Goal: Task Accomplishment & Management: Understand process/instructions

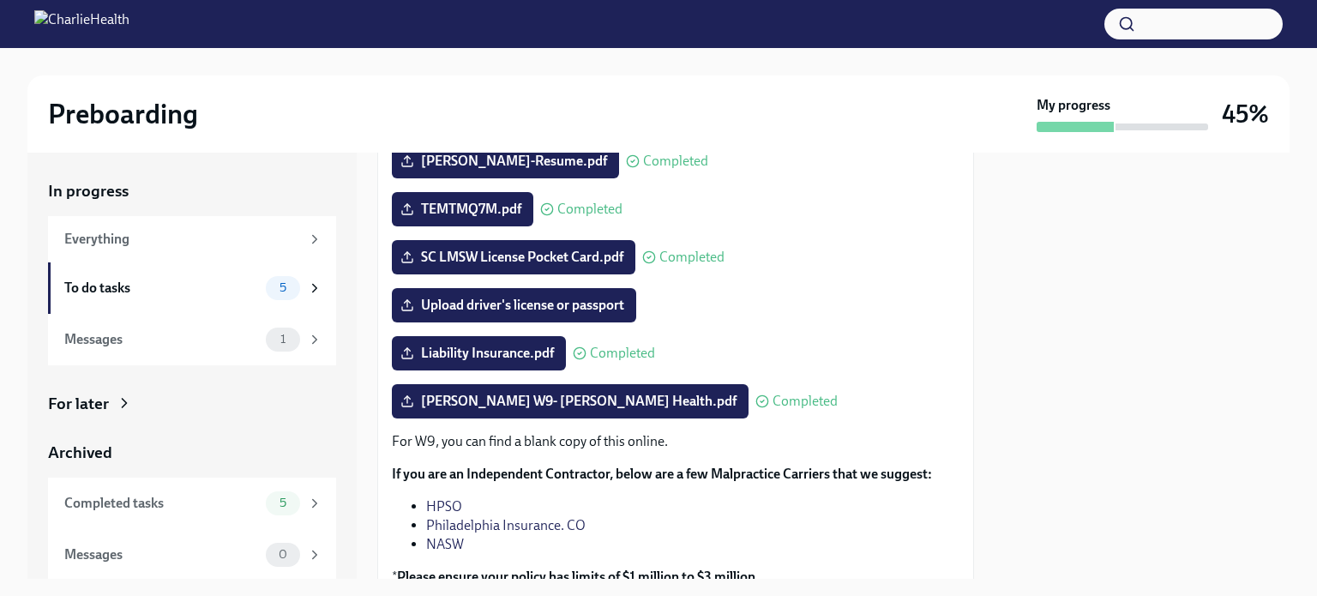
scroll to position [298, 0]
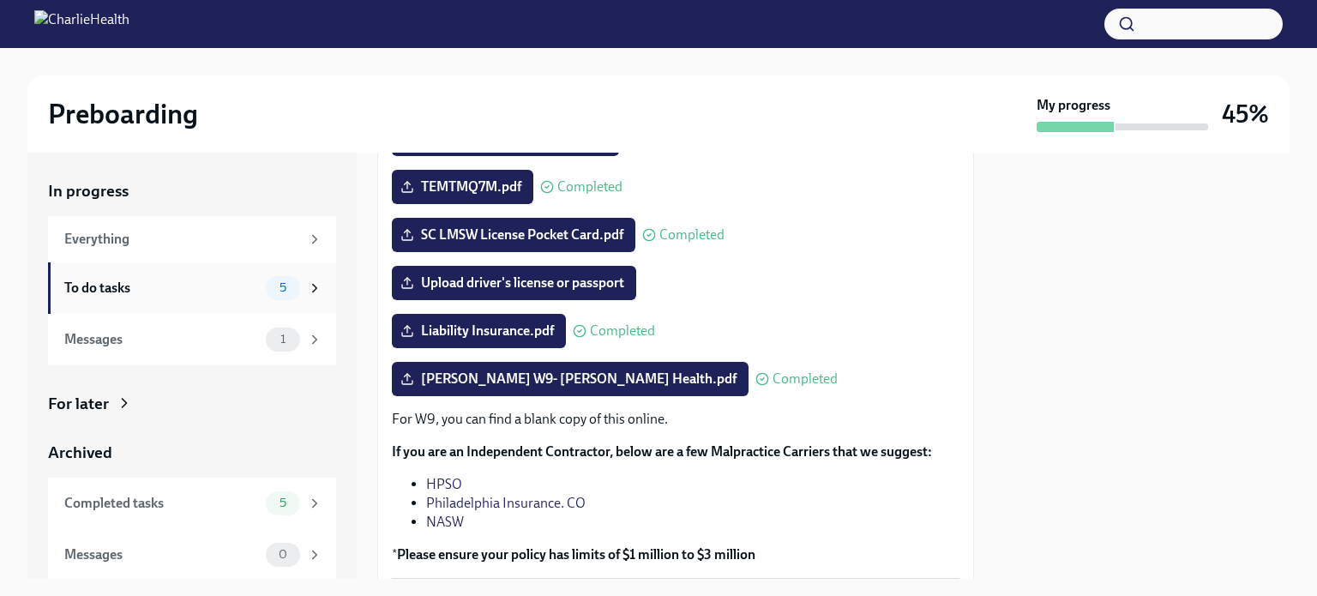
click at [307, 291] on icon at bounding box center [314, 287] width 15 height 15
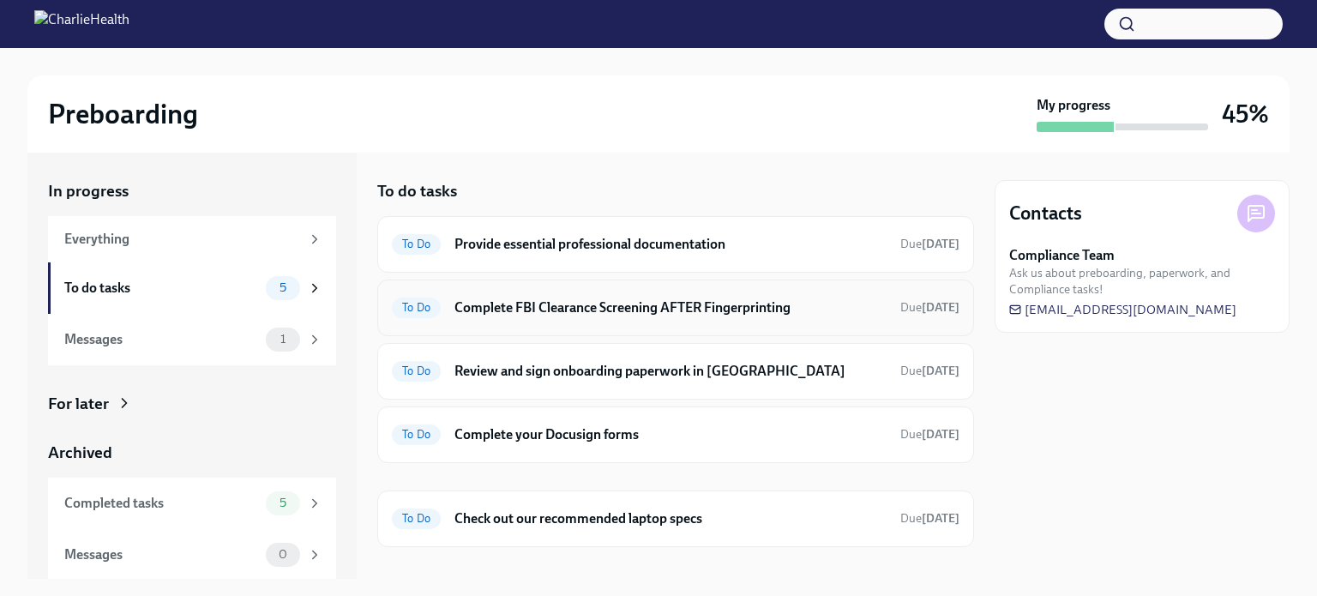
click at [650, 317] on div "To Do Complete FBI Clearance Screening AFTER Fingerprinting Due [DATE]" at bounding box center [676, 307] width 568 height 27
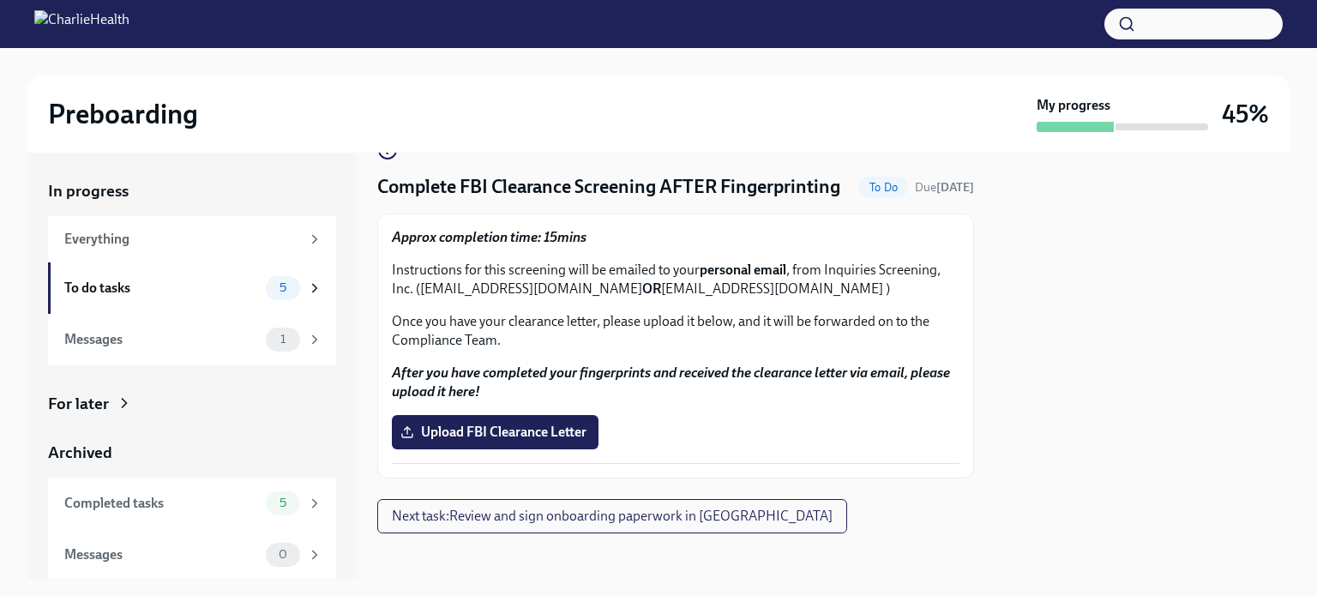
scroll to position [75, 0]
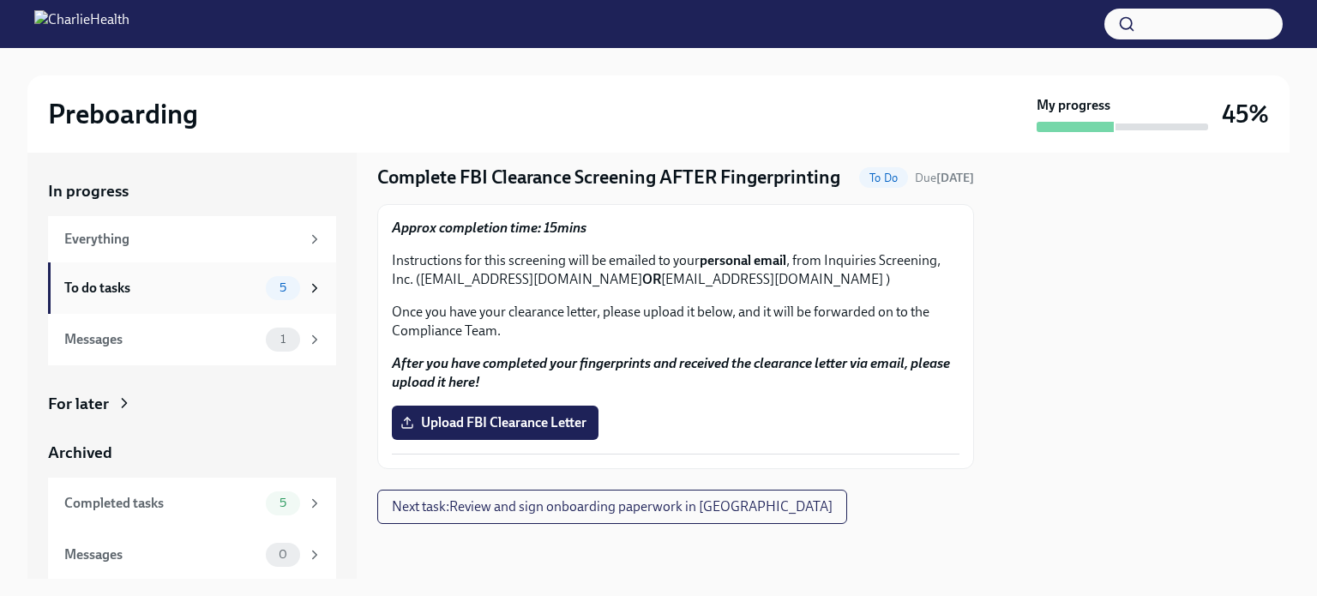
click at [183, 306] on div "To do tasks 5" at bounding box center [192, 287] width 288 height 51
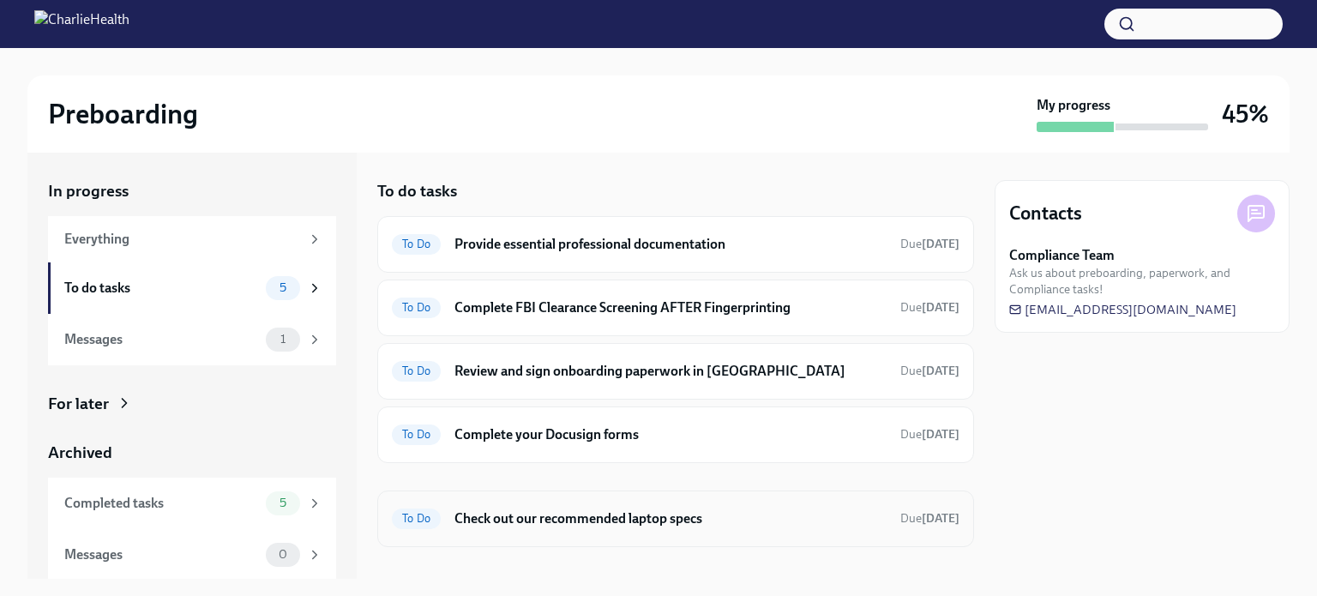
click at [535, 512] on h6 "Check out our recommended laptop specs" at bounding box center [671, 518] width 432 height 19
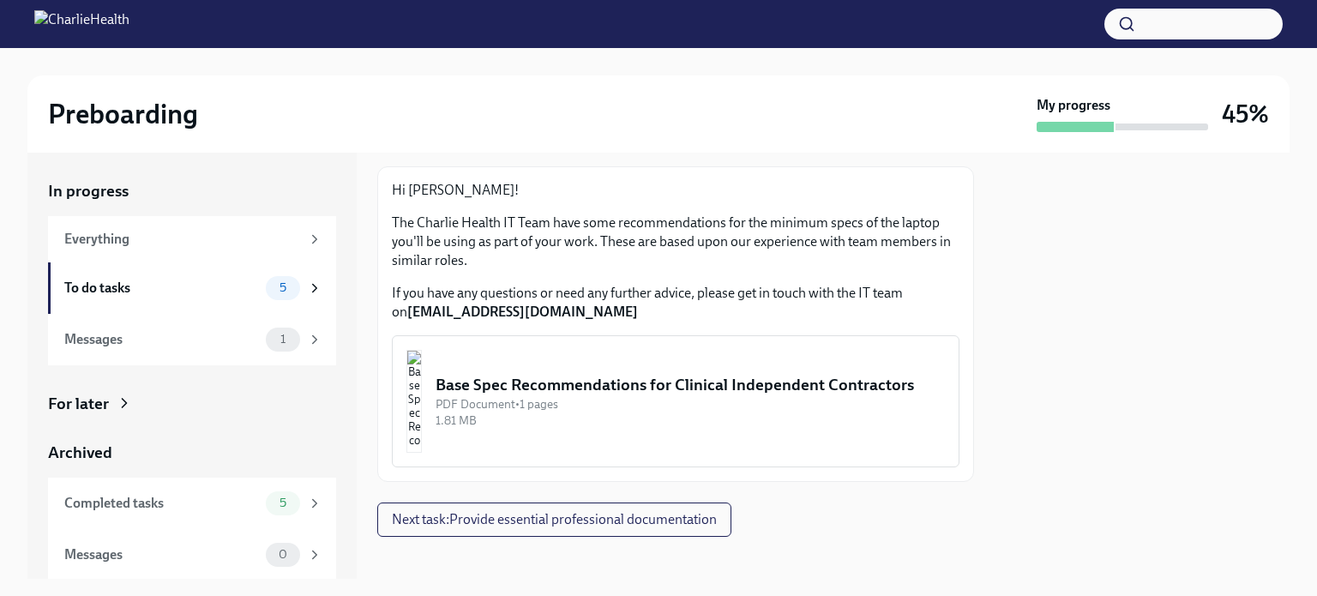
scroll to position [99, 0]
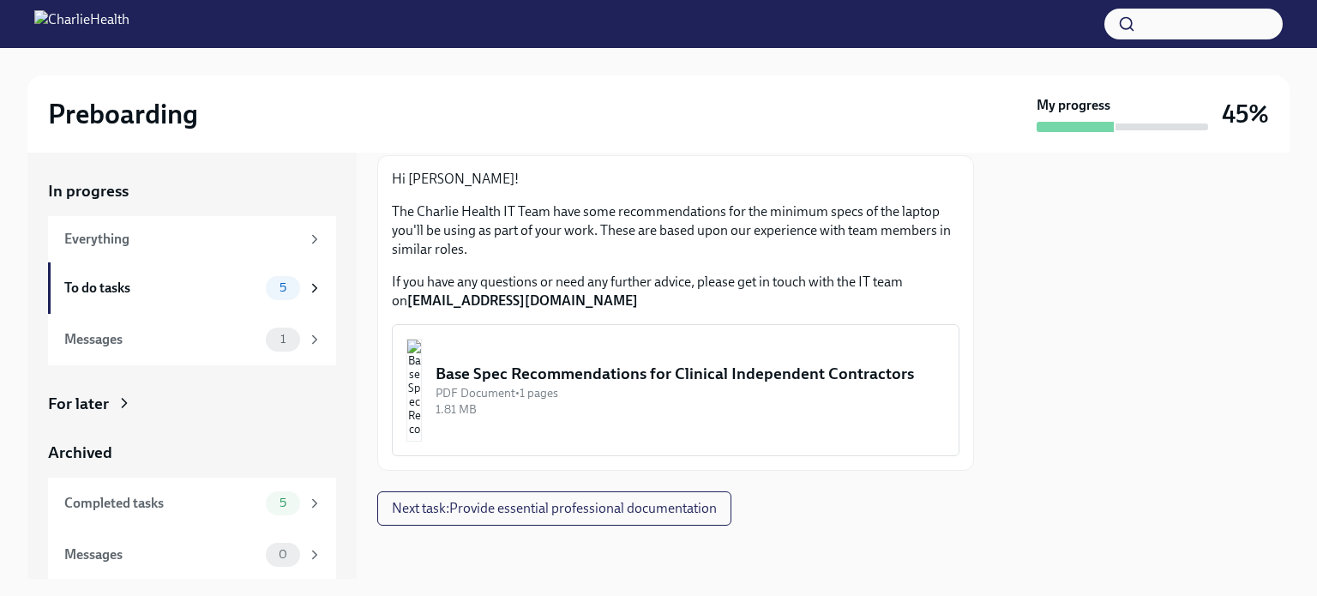
click at [422, 395] on img "button" at bounding box center [414, 390] width 15 height 103
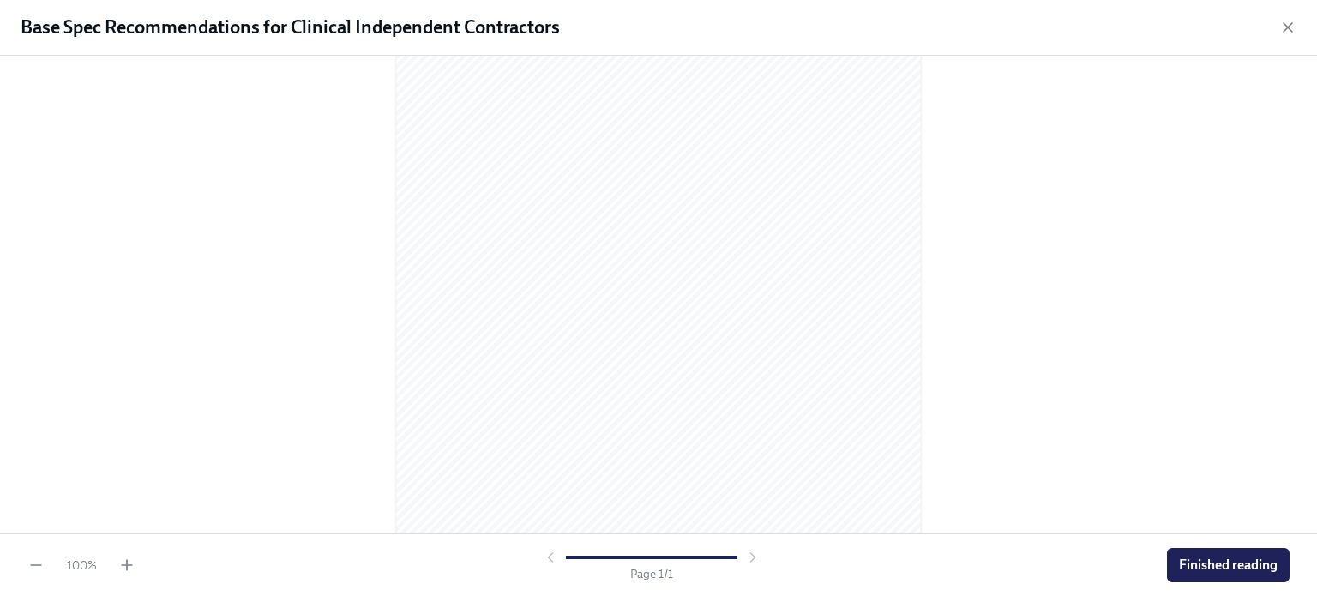
scroll to position [230, 0]
click at [1256, 565] on span "Finished reading" at bounding box center [1228, 565] width 99 height 17
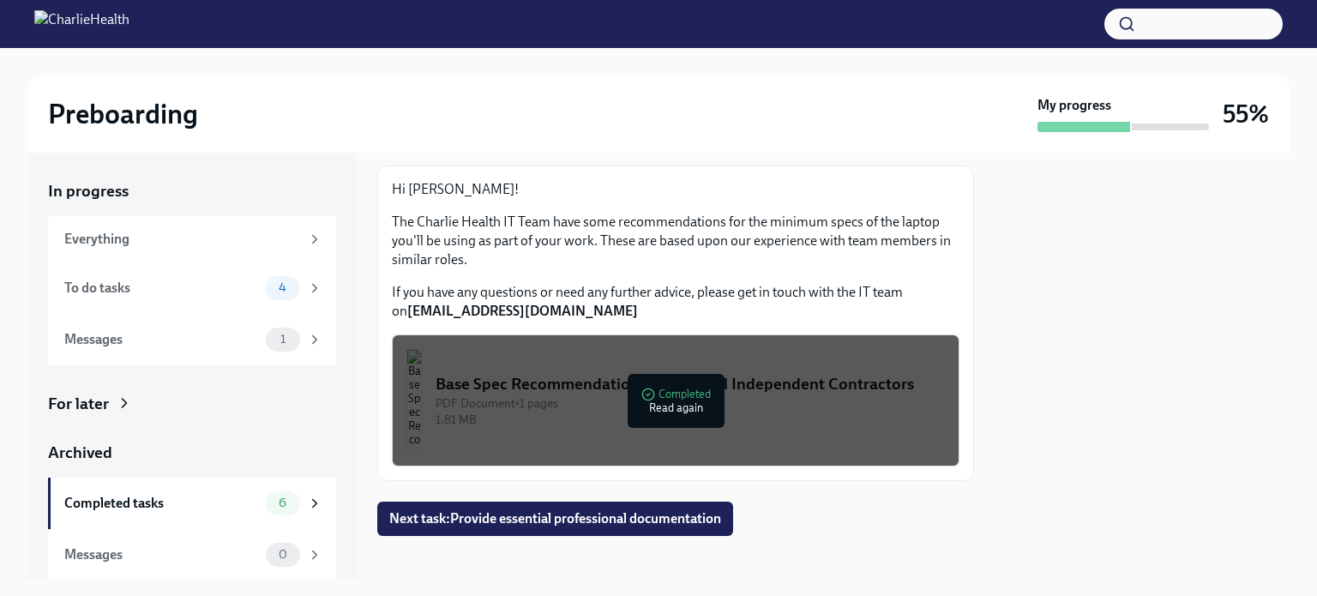
scroll to position [99, 0]
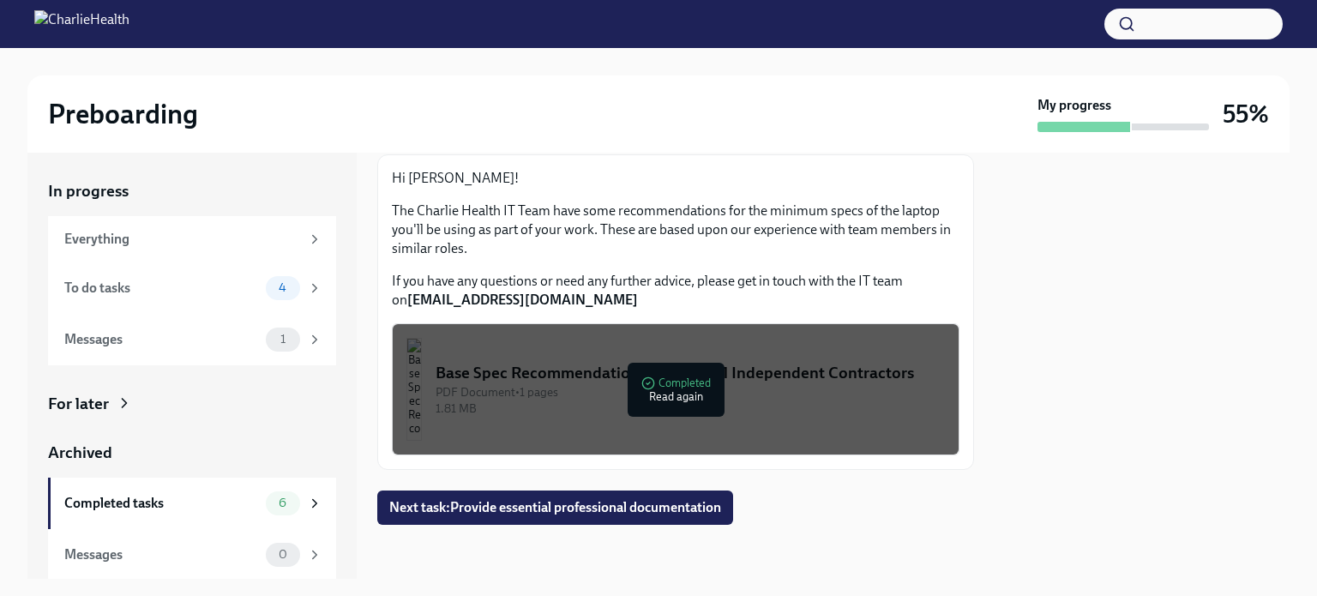
click at [660, 397] on div "PDF Document • 1 pages" at bounding box center [690, 392] width 509 height 16
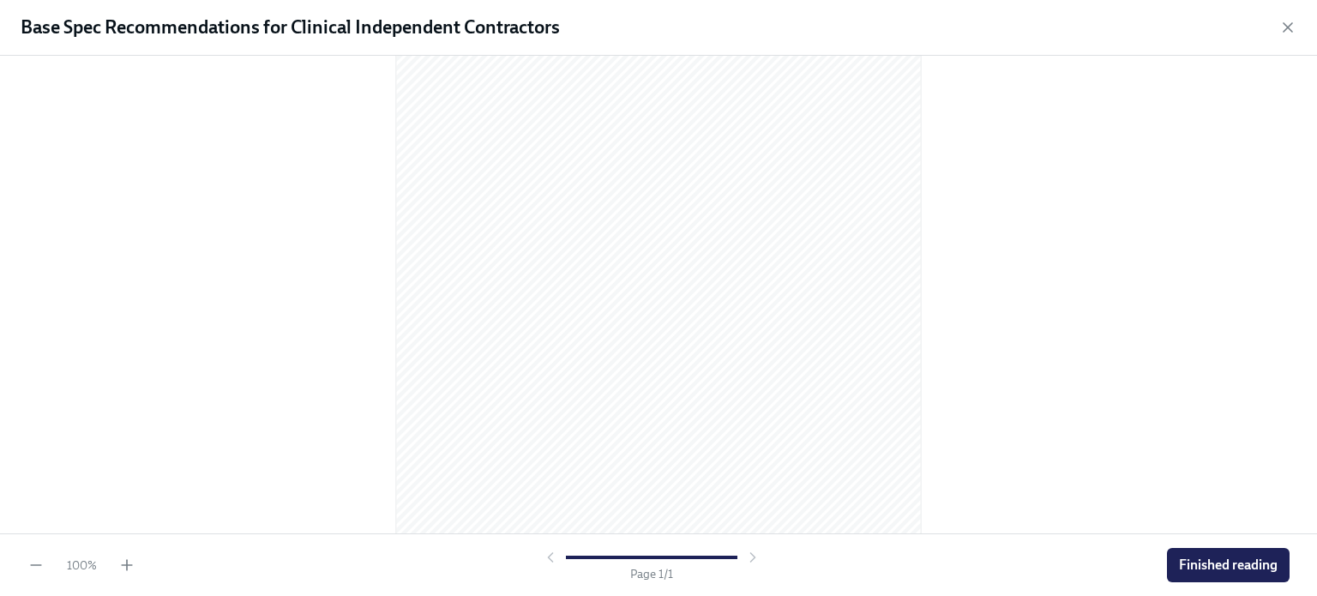
scroll to position [126, 0]
